Goal: Information Seeking & Learning: Learn about a topic

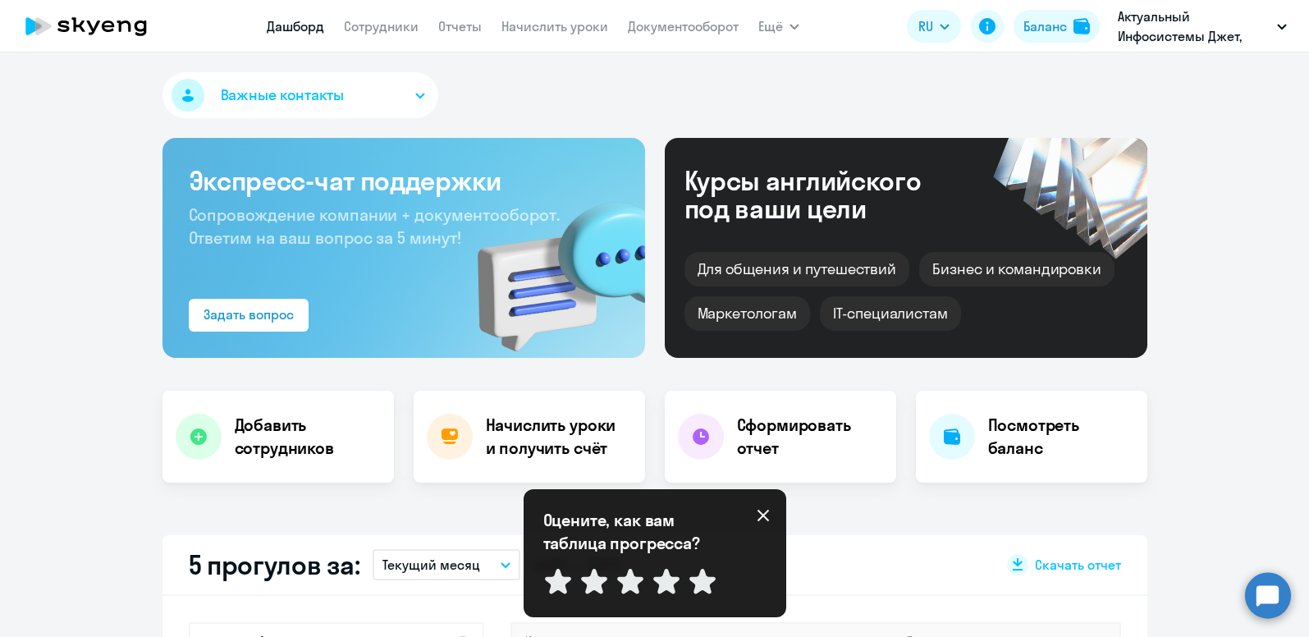
select select "30"
click at [291, 25] on link "Дашборд" at bounding box center [295, 26] width 57 height 16
click at [687, 25] on link "Документооборот" at bounding box center [683, 26] width 111 height 16
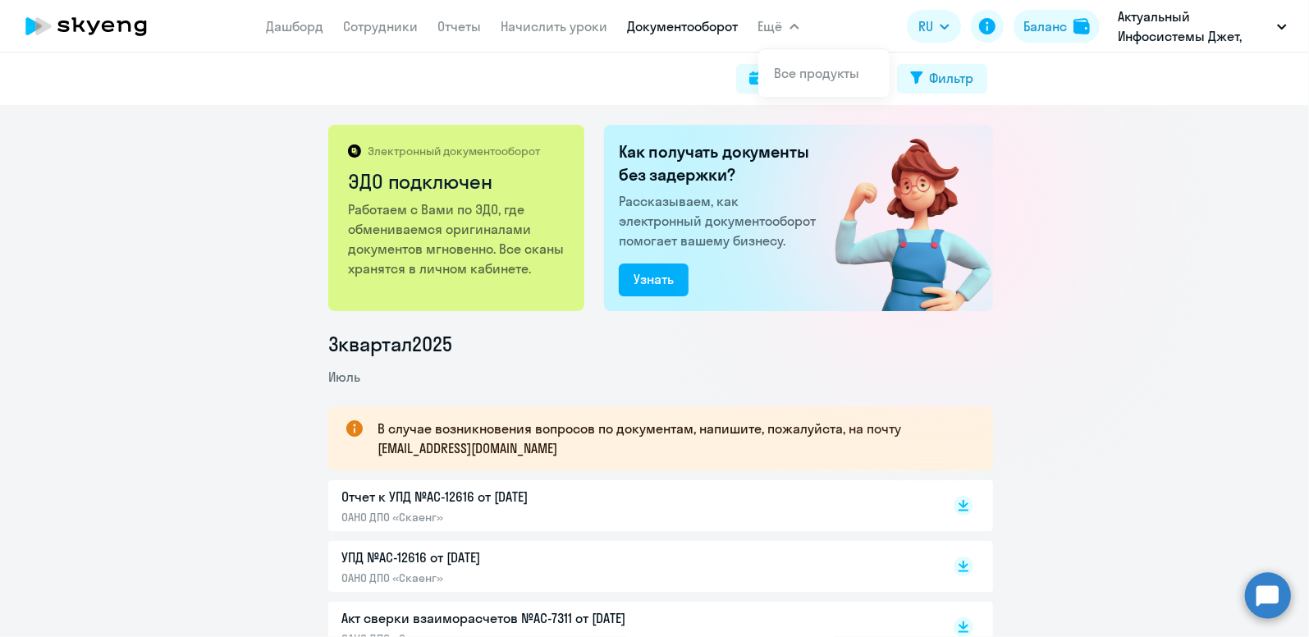
click at [776, 22] on span "Ещё" at bounding box center [770, 26] width 25 height 20
click at [784, 29] on button "Ещё" at bounding box center [778, 26] width 41 height 33
click at [789, 59] on li "Все продукты" at bounding box center [823, 73] width 131 height 41
click at [819, 74] on link "Все продукты" at bounding box center [817, 73] width 85 height 16
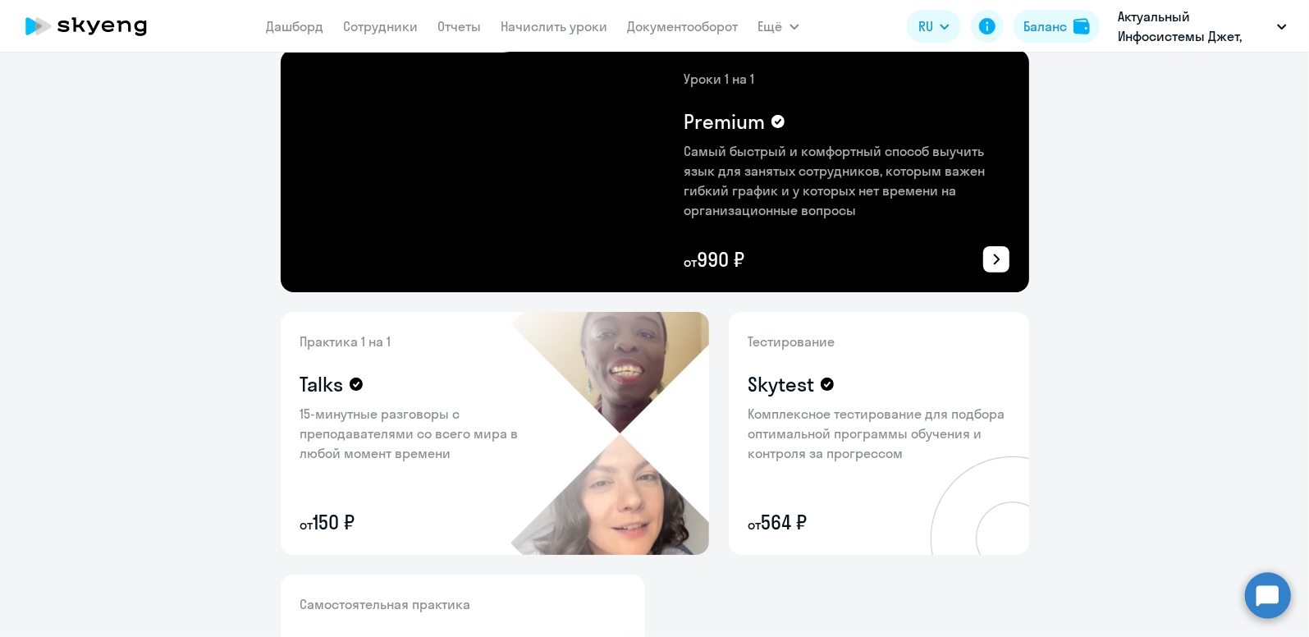
scroll to position [82, 0]
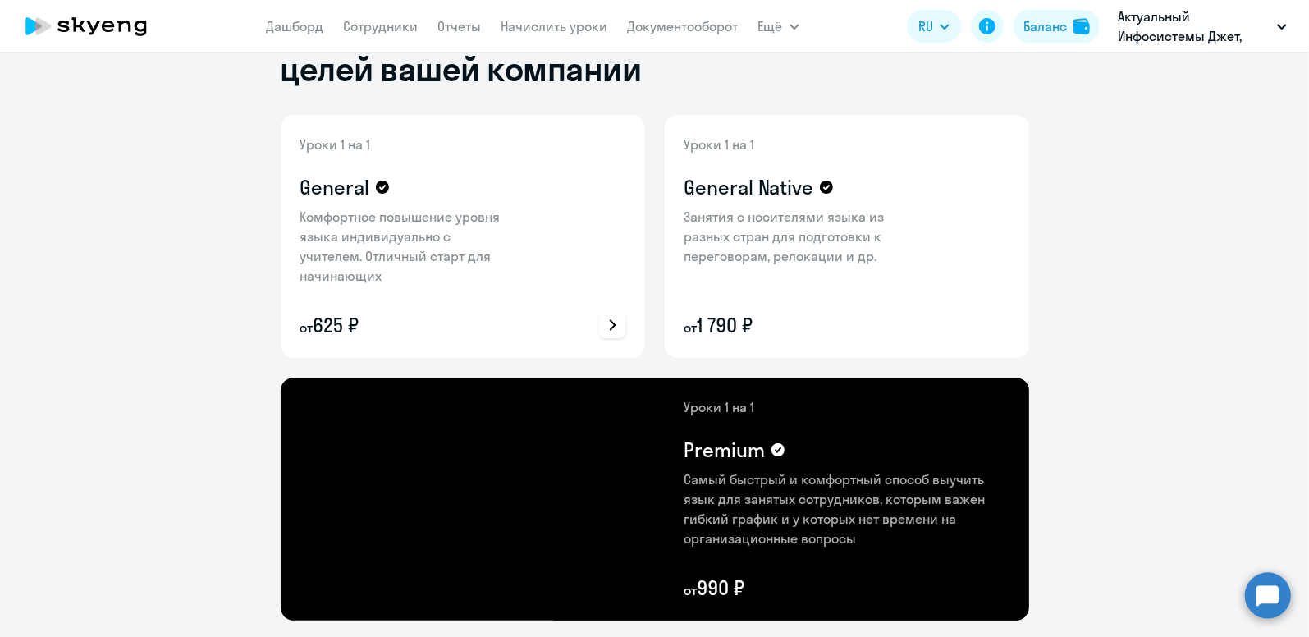
click at [367, 227] on p "Комфортное повышение уровня языка индивидуально с учителем. Отличный старт для …" at bounding box center [406, 246] width 213 height 79
click at [335, 322] on p "от 625 ₽" at bounding box center [406, 325] width 213 height 26
click at [606, 320] on icon at bounding box center [612, 325] width 20 height 20
click at [351, 144] on div at bounding box center [654, 318] width 1309 height 637
click at [607, 318] on icon at bounding box center [612, 325] width 20 height 20
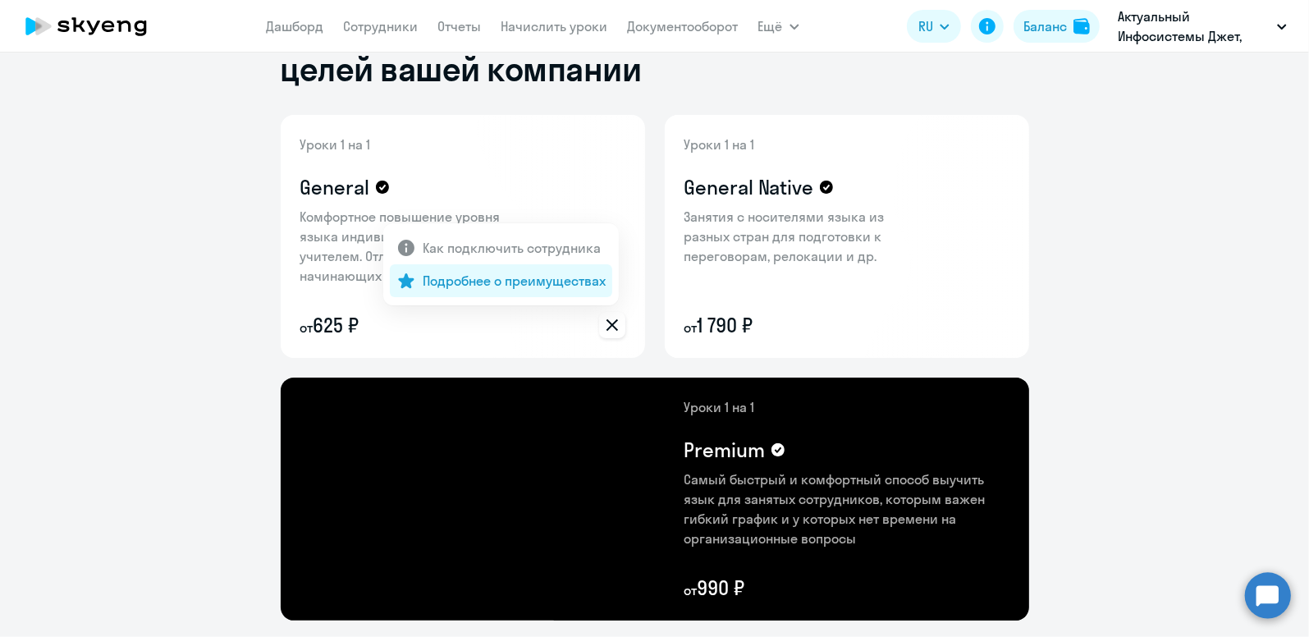
click at [529, 287] on p "Подробнее о преимуществах" at bounding box center [514, 281] width 183 height 20
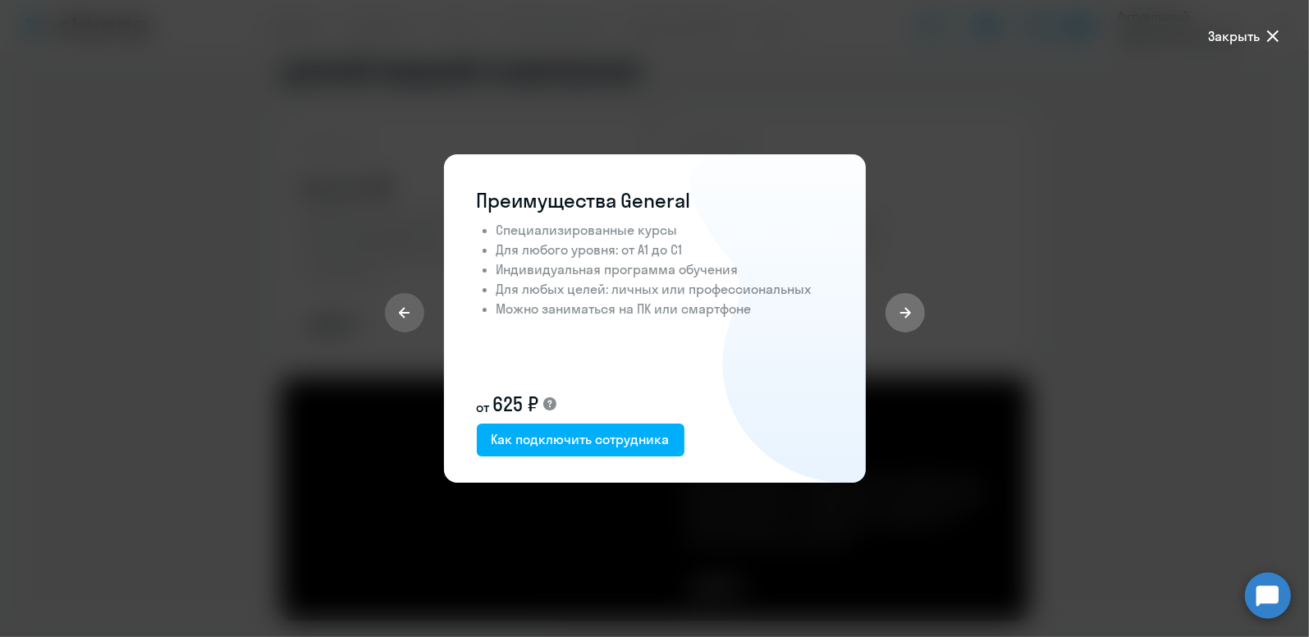
click at [913, 306] on button at bounding box center [905, 312] width 39 height 39
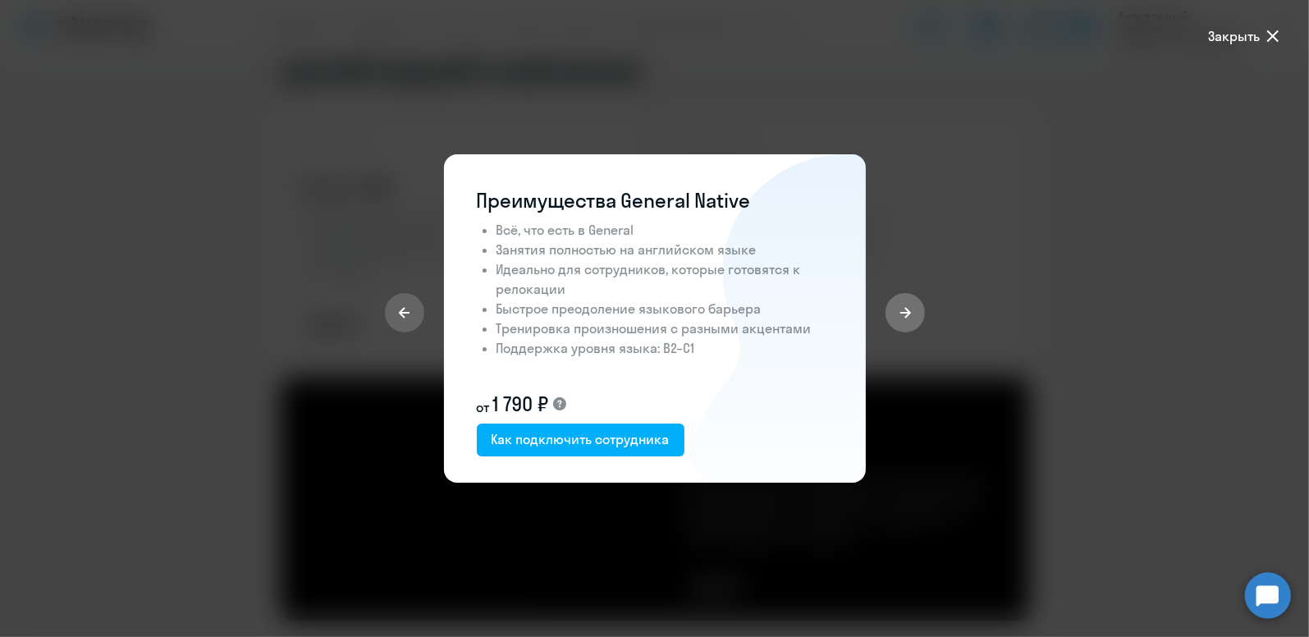
click at [913, 306] on button at bounding box center [905, 312] width 39 height 39
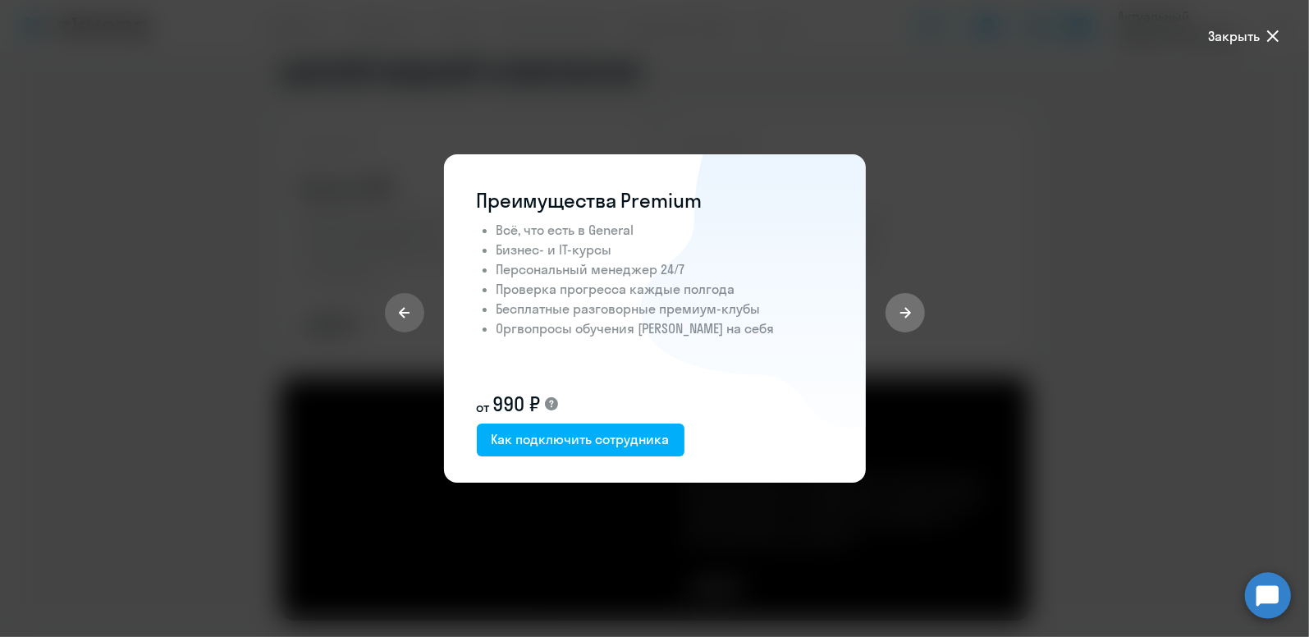
click at [913, 306] on button at bounding box center [905, 312] width 39 height 39
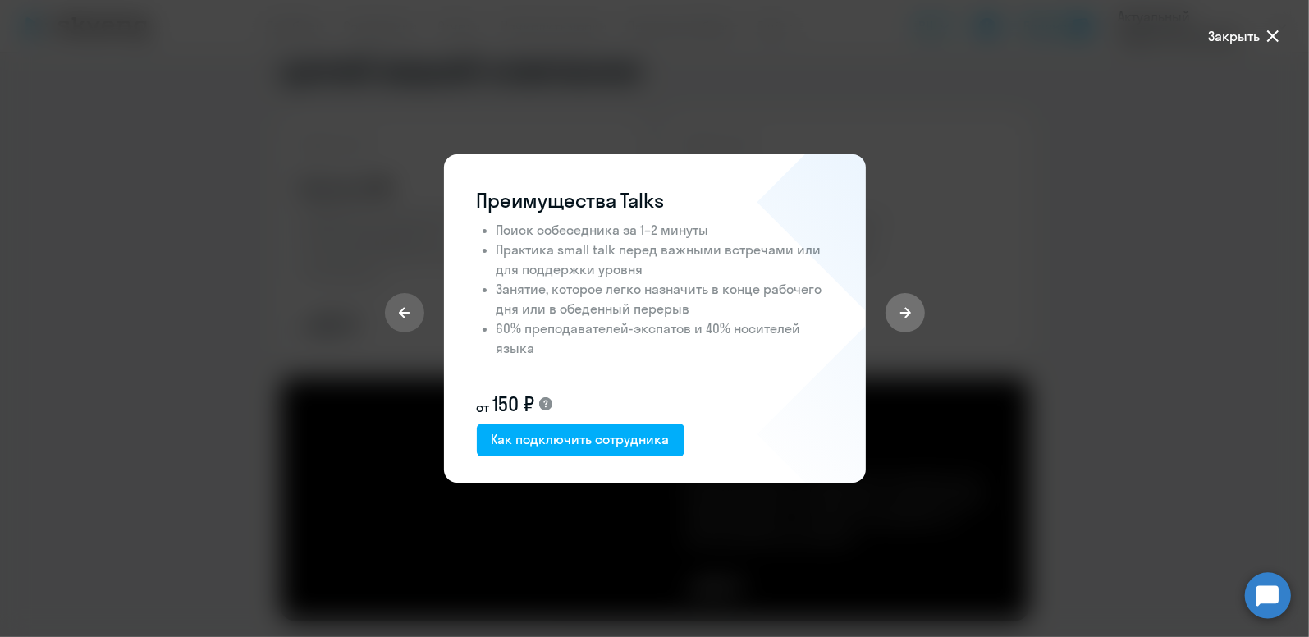
click at [913, 306] on button at bounding box center [905, 312] width 39 height 39
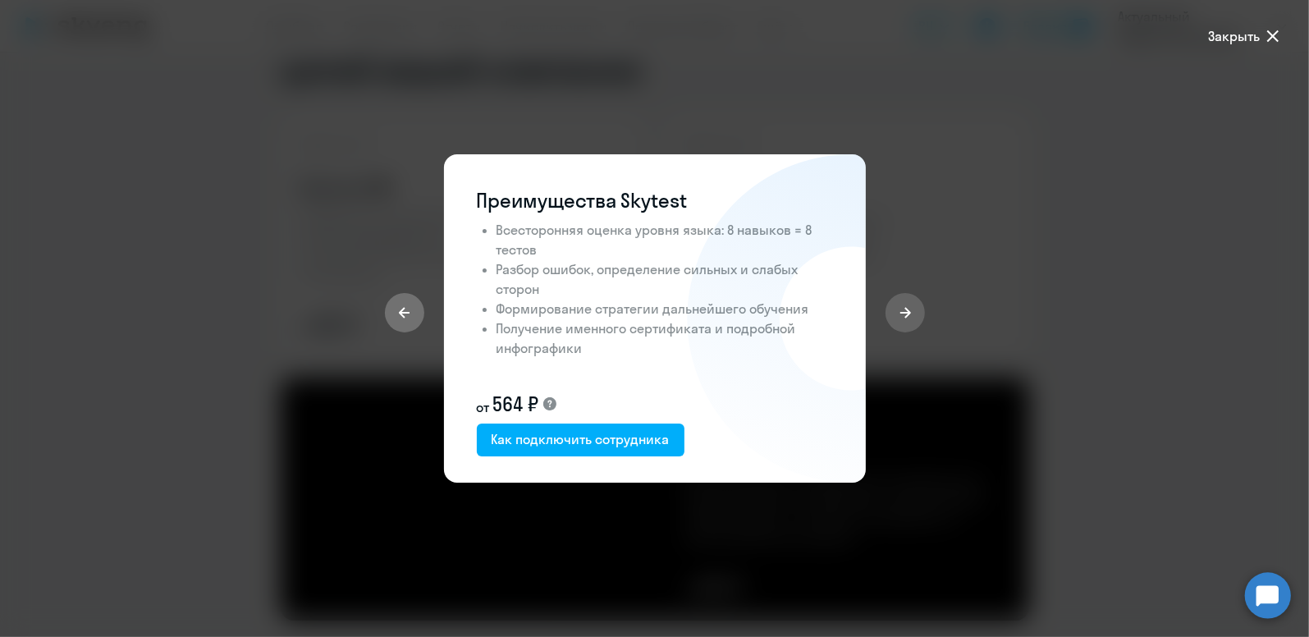
click at [411, 318] on button at bounding box center [404, 312] width 39 height 39
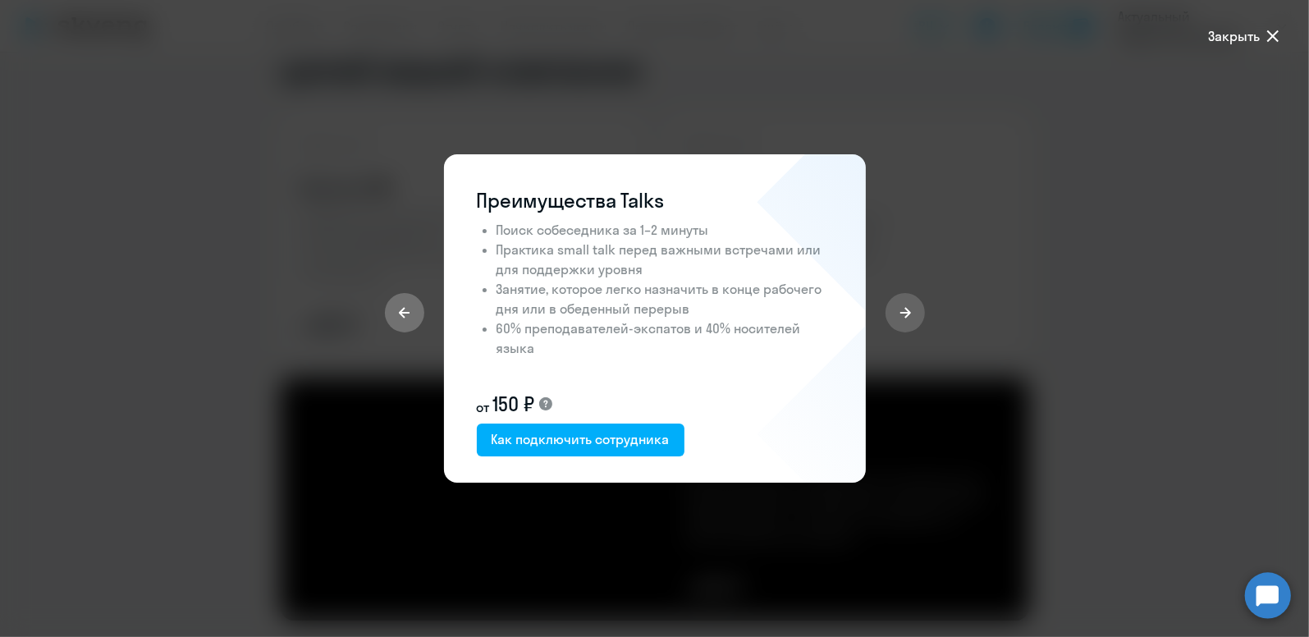
click at [411, 318] on button at bounding box center [404, 312] width 39 height 39
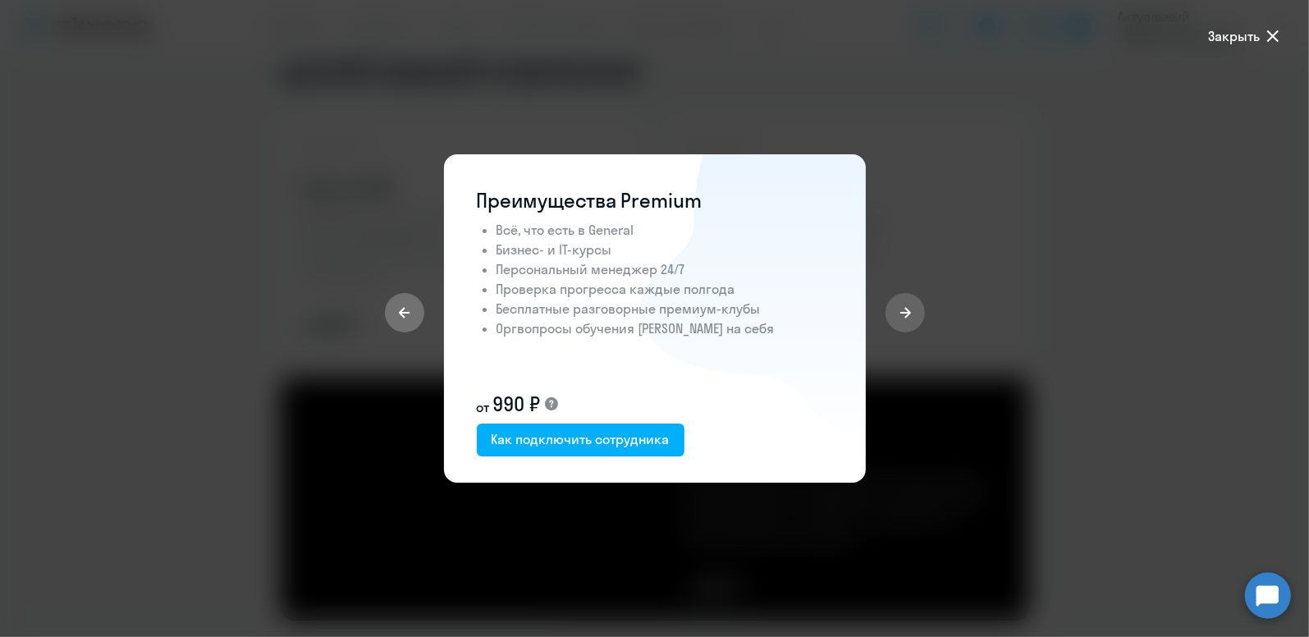
click at [411, 318] on button at bounding box center [404, 312] width 39 height 39
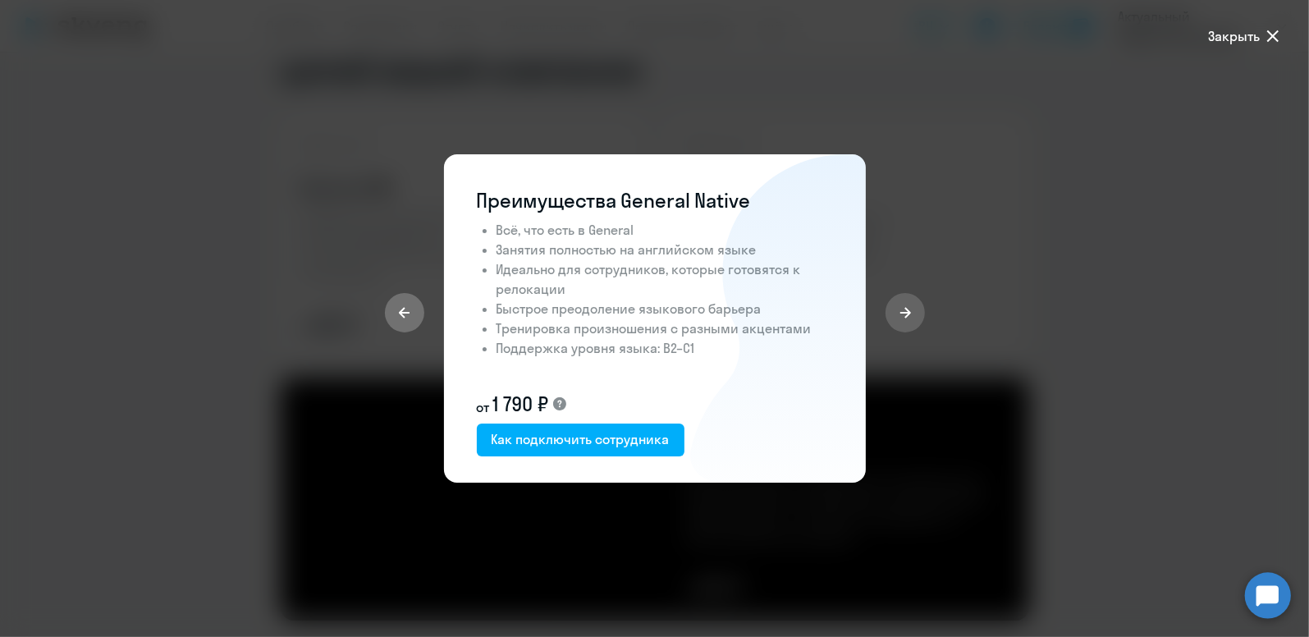
click at [411, 318] on button at bounding box center [404, 312] width 39 height 39
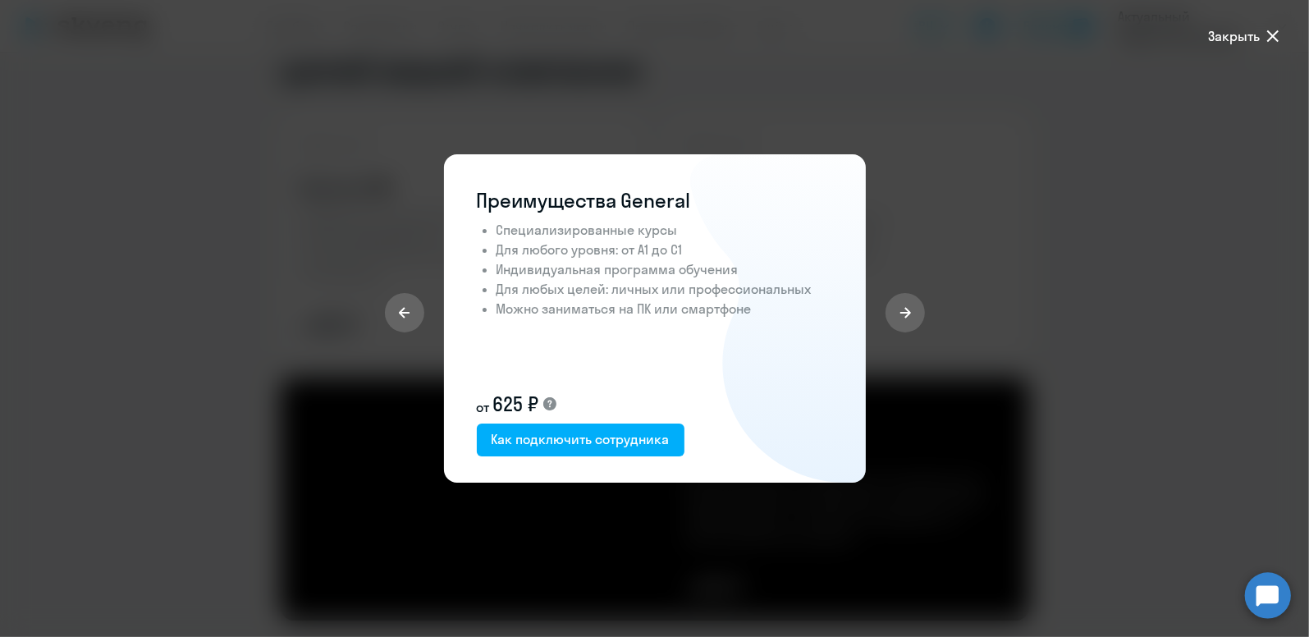
click at [1249, 34] on span "Закрыть" at bounding box center [1234, 36] width 52 height 20
